Goal: Navigation & Orientation: Understand site structure

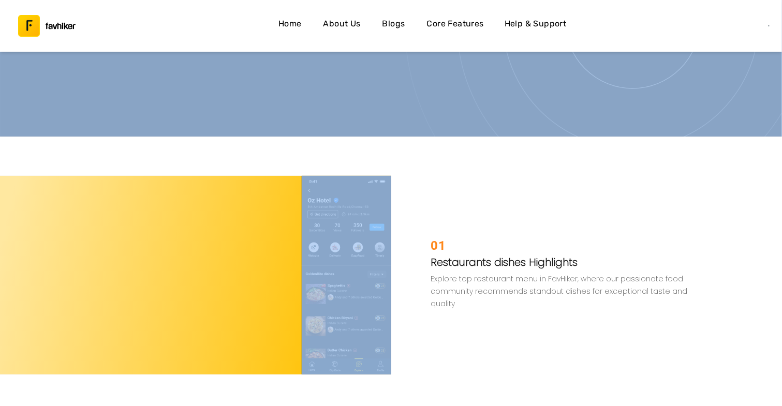
drag, startPoint x: 40, startPoint y: 127, endPoint x: 388, endPoint y: 408, distance: 446.5
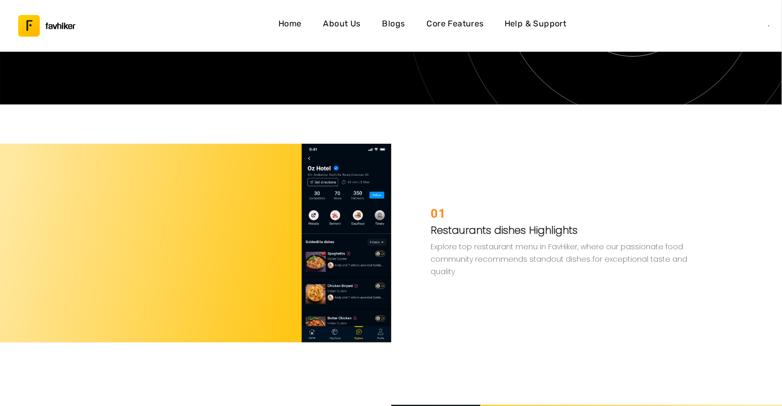
click at [513, 150] on div "01 Restaurants dishes Highlights Explore top restaurant menu in FavHiker, where…" at bounding box center [590, 243] width 398 height 199
click at [343, 25] on h4 "About Us" at bounding box center [341, 23] width 37 height 13
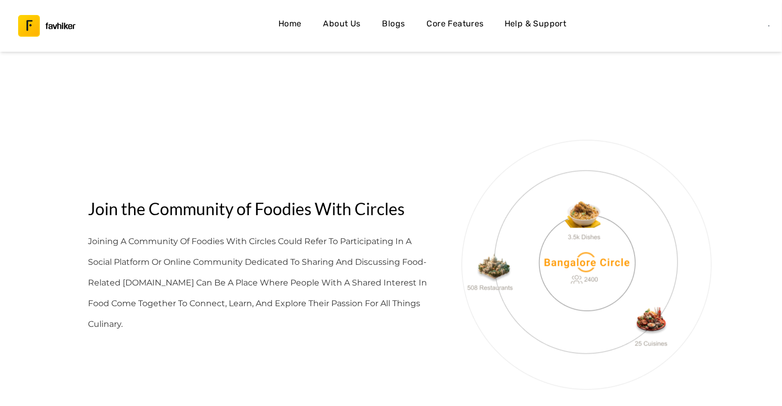
scroll to position [2791, 0]
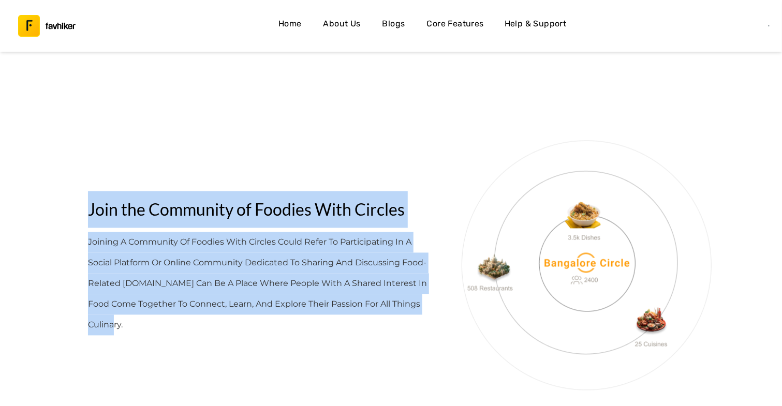
drag, startPoint x: 109, startPoint y: 234, endPoint x: 178, endPoint y: 361, distance: 144.8
click at [178, 361] on div "Join the Community of Foodies With Circles Joining a community of foodies with …" at bounding box center [391, 261] width 782 height 311
copy div "Join the Community of Foodies With Circles Joining a community of foodies with …"
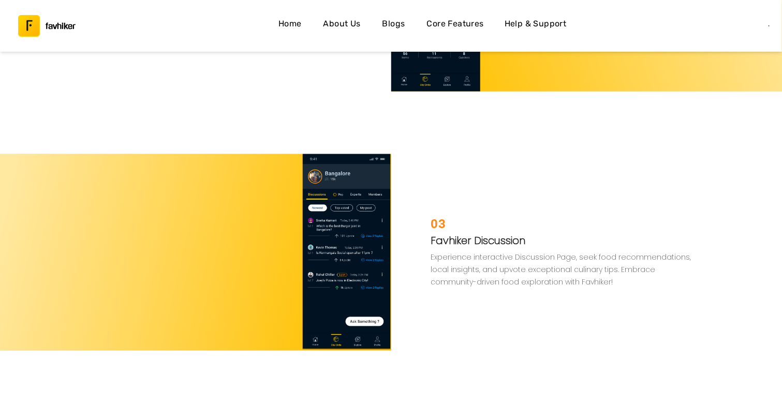
scroll to position [2485, 0]
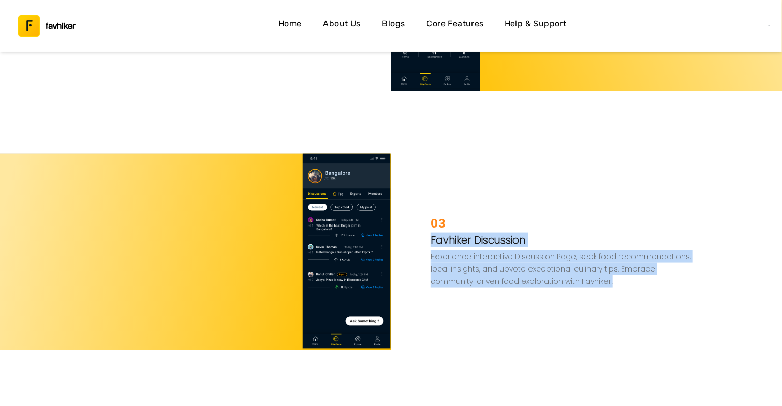
drag, startPoint x: 583, startPoint y: 295, endPoint x: 463, endPoint y: 216, distance: 143.1
click at [463, 216] on div "03 Favhiker Discussion Experience interactive Discussion Page, seek food recomm…" at bounding box center [590, 252] width 398 height 197
drag, startPoint x: 463, startPoint y: 216, endPoint x: 573, endPoint y: 193, distance: 112.1
click at [573, 193] on div "03 Favhiker Discussion Experience interactive Discussion Page, seek food recomm…" at bounding box center [590, 252] width 398 height 197
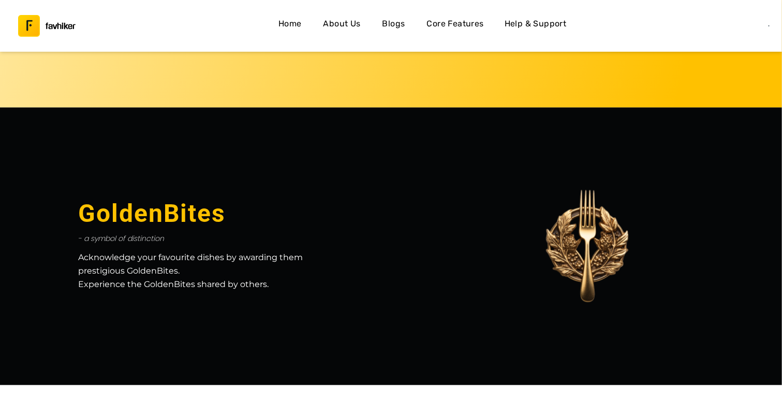
scroll to position [0, 0]
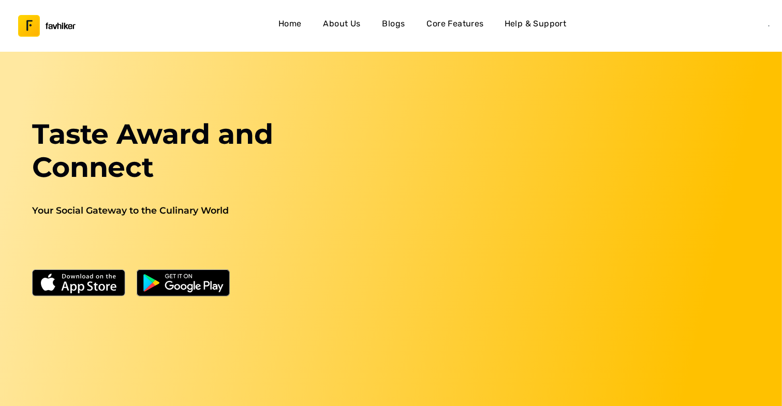
drag, startPoint x: 14, startPoint y: 14, endPoint x: 156, endPoint y: 201, distance: 234.6
click at [156, 201] on div "favhiker favhiker Home About Us Blogs Core Features Help & Support Taste Award …" at bounding box center [391, 217] width 782 height 434
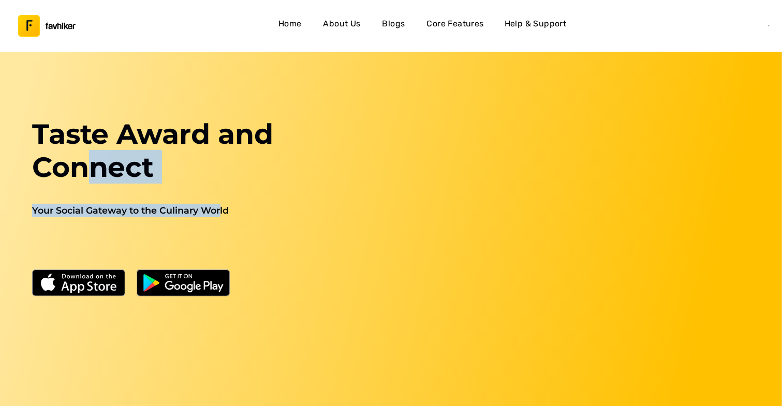
drag, startPoint x: 221, startPoint y: 209, endPoint x: 84, endPoint y: 173, distance: 140.9
click at [84, 173] on div "Taste Award and Connect Your Social Gateway to the Culinary World" at bounding box center [159, 276] width 331 height 317
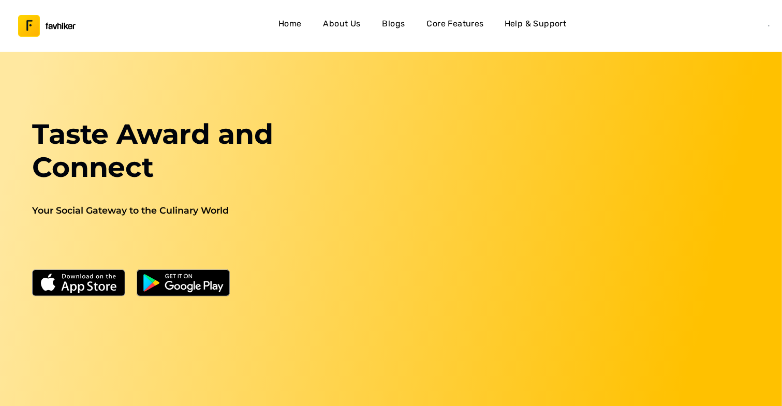
click at [236, 219] on h2 "Your Social Gateway to the Culinary World" at bounding box center [159, 235] width 319 height 62
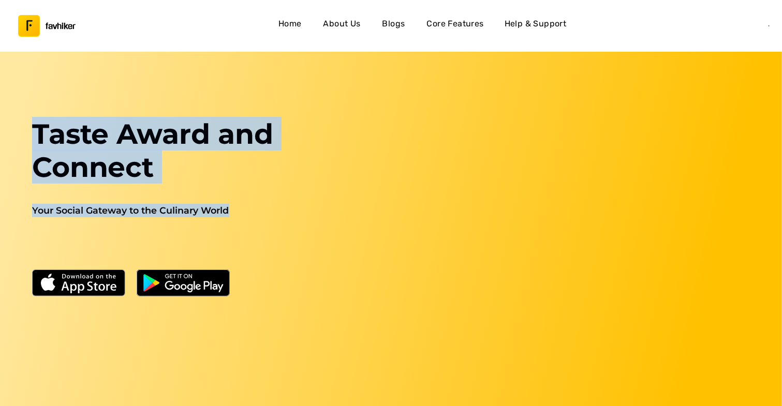
drag, startPoint x: 235, startPoint y: 205, endPoint x: 0, endPoint y: 46, distance: 283.7
click at [0, 46] on div "favhiker favhiker Home About Us Blogs Core Features Help & Support Taste Award …" at bounding box center [391, 217] width 782 height 434
copy div "favhiker Home About Us Blogs Core Features Help & Support Taste Award and Conne…"
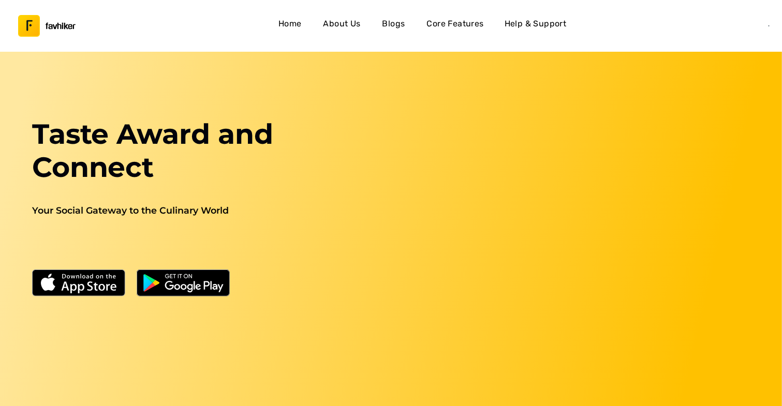
click at [353, 151] on div at bounding box center [543, 276] width 437 height 317
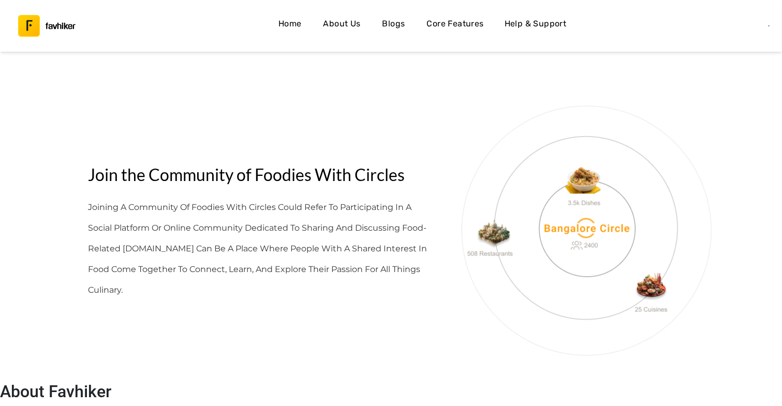
scroll to position [2827, 0]
click at [469, 25] on h4 "Core Features" at bounding box center [455, 23] width 57 height 13
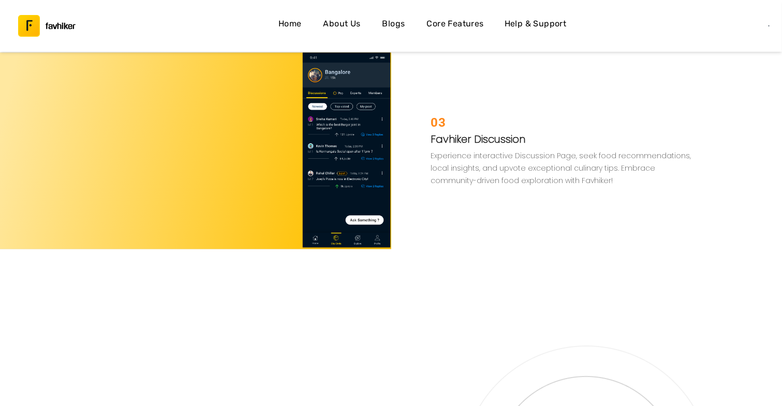
scroll to position [1810, 0]
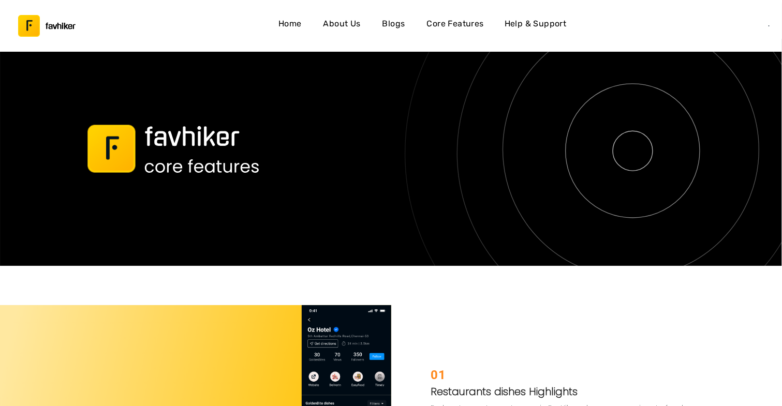
click at [565, 180] on img at bounding box center [391, 152] width 795 height 227
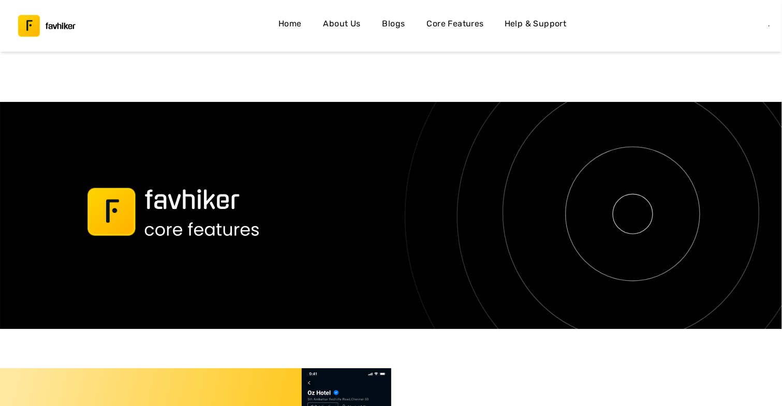
scroll to position [1706, 0]
